Goal: Transaction & Acquisition: Purchase product/service

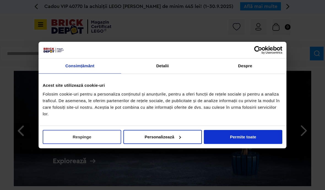
click at [106, 136] on button "Respinge" at bounding box center [82, 137] width 78 height 14
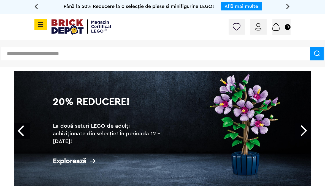
click at [65, 53] on input "text" at bounding box center [155, 54] width 308 height 14
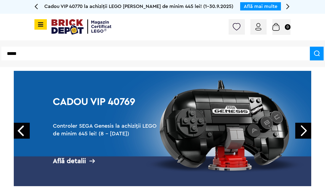
type input "*****"
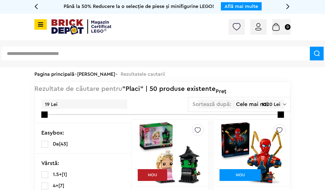
click at [42, 24] on icon at bounding box center [39, 24] width 7 height 6
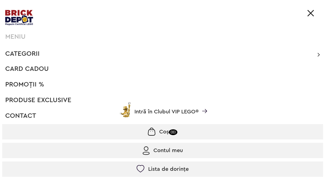
click at [22, 54] on span "Categorii" at bounding box center [22, 54] width 34 height 7
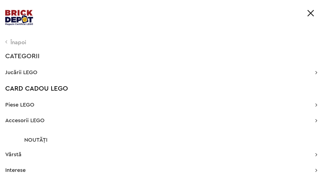
click at [21, 105] on span "Piese LEGO" at bounding box center [19, 105] width 29 height 6
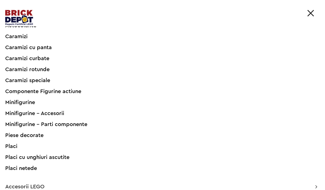
scroll to position [100, 0]
click at [12, 146] on div "Placi" at bounding box center [154, 147] width 299 height 6
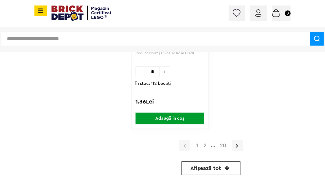
scroll to position [2550, 0]
click at [211, 169] on span "Afișează tot" at bounding box center [205, 169] width 31 height 6
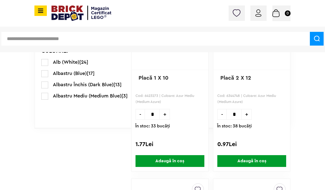
scroll to position [182, 0]
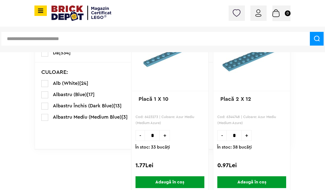
click at [55, 72] on p "CULOARE:" at bounding box center [54, 73] width 27 height 6
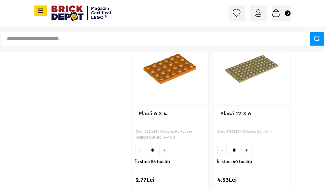
scroll to position [9809, 0]
